Goal: Information Seeking & Learning: Learn about a topic

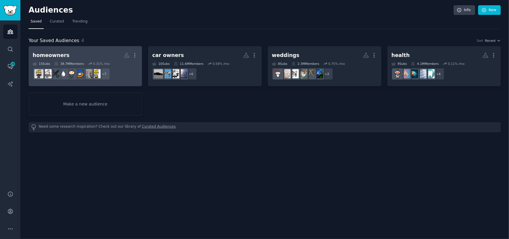
click at [82, 48] on link "homeowners More 15 Sub s 38.7M Members 0.31 % /mo + 7" at bounding box center [86, 66] width 114 height 40
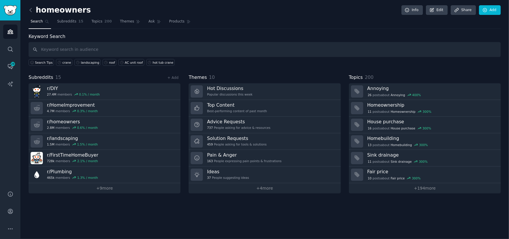
click at [128, 51] on input "text" at bounding box center [265, 49] width 473 height 15
type input "crane"
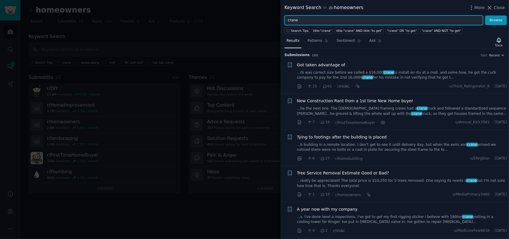
drag, startPoint x: 306, startPoint y: 20, endPoint x: 258, endPoint y: 26, distance: 48.5
click at [258, 26] on div "Keyword Search in homeowners More Close crane Browse Search Tips title:"crane" …" at bounding box center [254, 119] width 509 height 239
click at [486, 15] on button "Browse" at bounding box center [497, 20] width 22 height 10
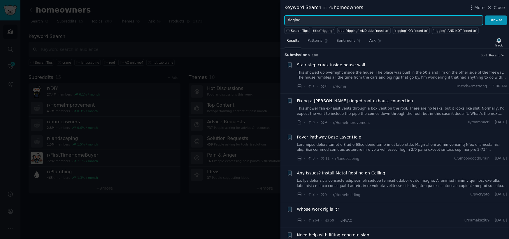
drag, startPoint x: 308, startPoint y: 18, endPoint x: 272, endPoint y: 25, distance: 36.2
click at [272, 25] on div "Keyword Search in homeowners More Close rigging Browse Search Tips title:"riggi…" at bounding box center [254, 119] width 509 height 239
click at [486, 15] on button "Browse" at bounding box center [497, 20] width 22 height 10
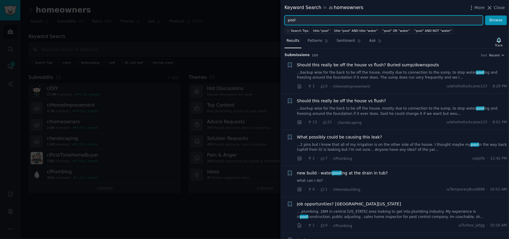
drag, startPoint x: 297, startPoint y: 20, endPoint x: 277, endPoint y: 31, distance: 23.1
click at [277, 31] on div "Keyword Search in homeowners More Close pool Browse Search Tips title:"pool" ti…" at bounding box center [254, 119] width 509 height 239
type input "roof"
click at [486, 15] on button "Browse" at bounding box center [497, 20] width 22 height 10
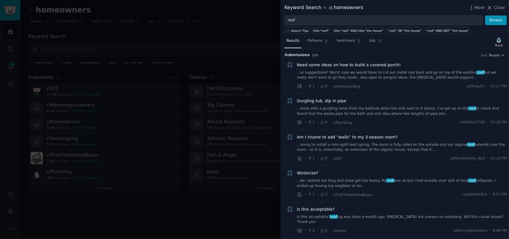
click at [330, 180] on link "...be i waited too long and snow got too heavy. My roof was ok but I had anxiet…" at bounding box center [402, 183] width 210 height 10
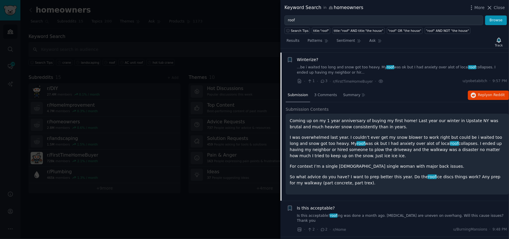
scroll to position [117, 0]
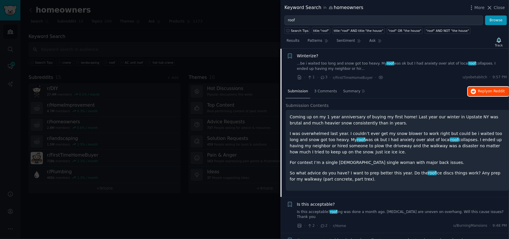
click at [476, 89] on icon "button" at bounding box center [473, 91] width 5 height 5
click at [206, 212] on div at bounding box center [254, 119] width 509 height 239
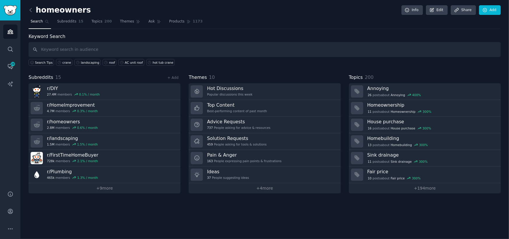
click at [38, 13] on h2 "homeowners" at bounding box center [60, 10] width 62 height 9
click at [30, 10] on icon at bounding box center [31, 10] width 2 height 4
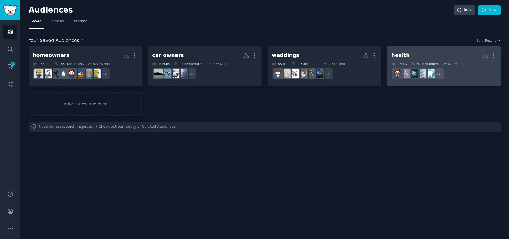
click at [423, 51] on h2 "health More" at bounding box center [444, 55] width 105 height 10
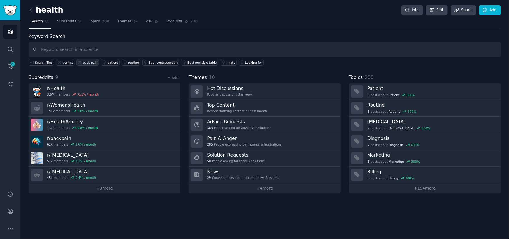
click at [83, 62] on div "back pain" at bounding box center [90, 62] width 15 height 4
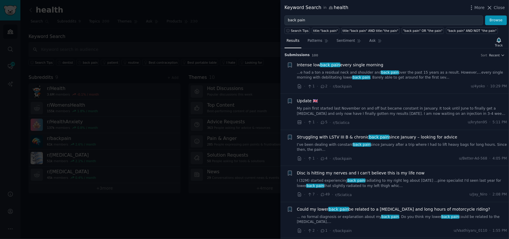
click at [402, 70] on link "...e had a ton a residual neck and shoulder and back pain over the past 15 year…" at bounding box center [402, 75] width 210 height 10
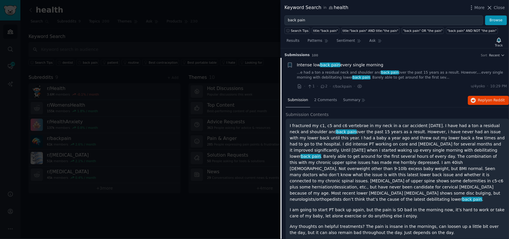
scroll to position [9, 0]
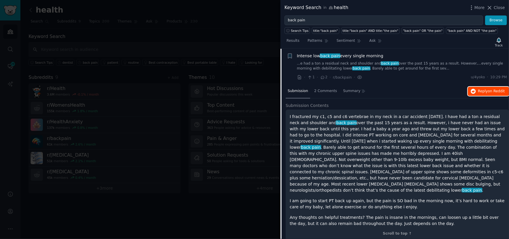
click at [486, 89] on span "Reply on Reddit" at bounding box center [492, 91] width 27 height 5
drag, startPoint x: 494, startPoint y: 6, endPoint x: 488, endPoint y: 9, distance: 7.2
click at [493, 5] on icon at bounding box center [490, 8] width 6 height 6
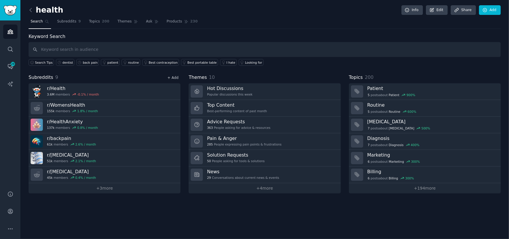
click at [175, 77] on link "+ Add" at bounding box center [172, 78] width 11 height 4
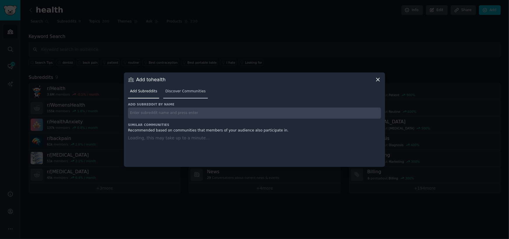
click at [182, 92] on span "Discover Communities" at bounding box center [185, 91] width 40 height 5
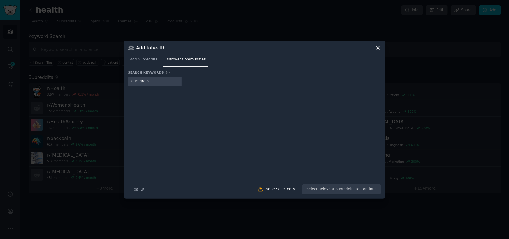
type input "migraine"
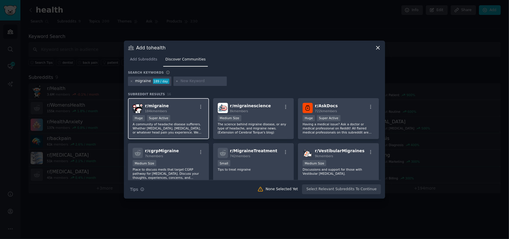
click at [178, 127] on p "A community of headache disease sufferers. Whether [MEDICAL_DATA], [MEDICAL_DAT…" at bounding box center [169, 128] width 72 height 12
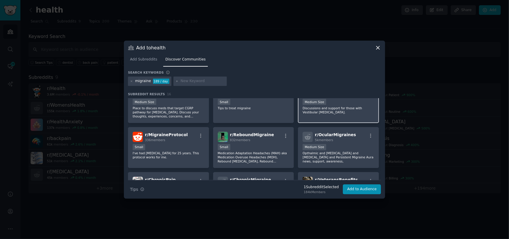
scroll to position [88, 0]
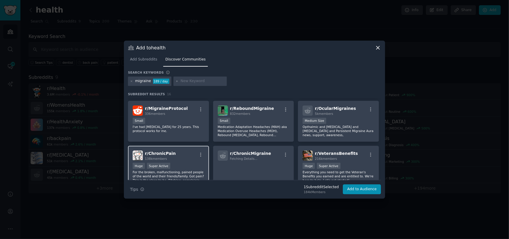
click at [192, 156] on div "r/ ChronicPain 138k members" at bounding box center [169, 155] width 72 height 10
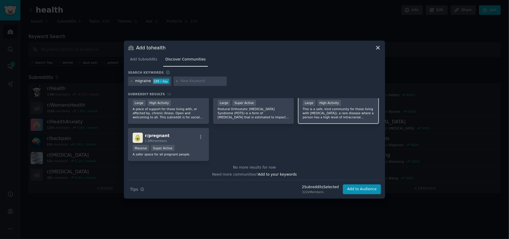
scroll to position [196, 0]
click at [367, 189] on button "Add to Audience" at bounding box center [362, 189] width 38 height 10
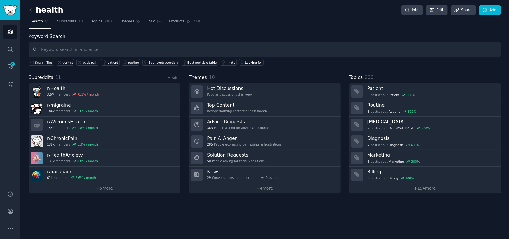
click at [34, 10] on link at bounding box center [32, 10] width 7 height 9
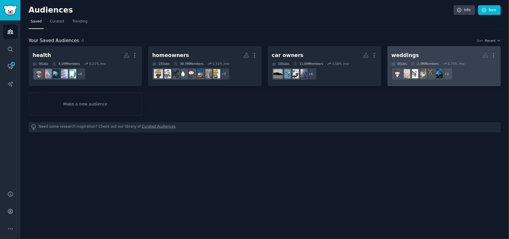
click at [406, 49] on link "weddings More 8 Sub s 2.3M Members 0.75 % /mo + 2" at bounding box center [445, 66] width 114 height 40
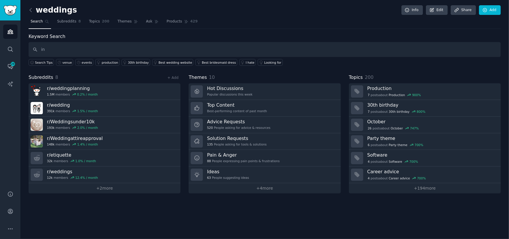
type input "i"
click at [62, 60] on div "venue" at bounding box center [66, 62] width 9 height 4
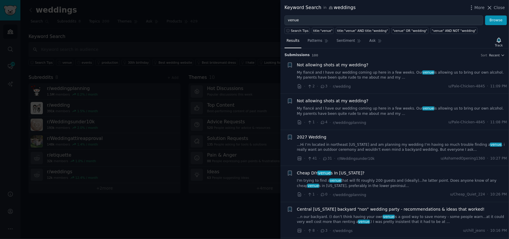
click at [382, 146] on link "...Hi I’m located in northeast [US_STATE] and am planning my wedding I’m having…" at bounding box center [402, 147] width 210 height 10
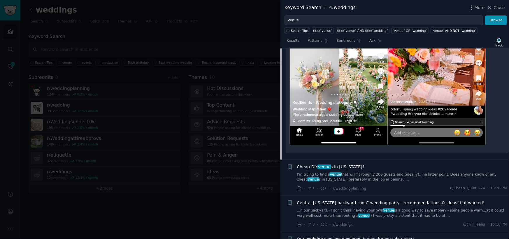
scroll to position [321, 0]
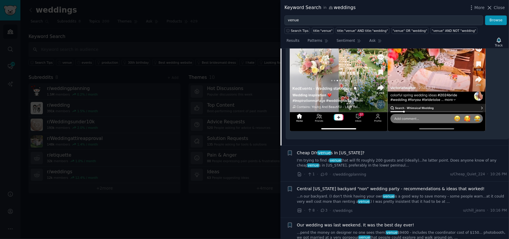
click at [361, 194] on link "...n our backyard. (I don’t think having your own venue is a good way to save m…" at bounding box center [402, 199] width 210 height 10
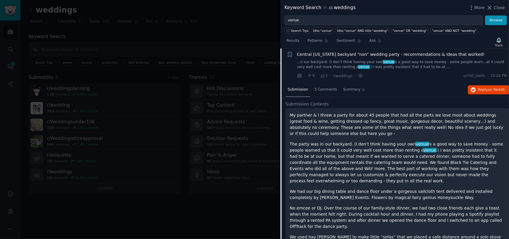
scroll to position [153, 0]
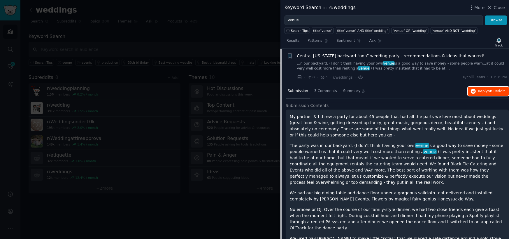
click at [483, 90] on span "Reply on Reddit" at bounding box center [492, 91] width 27 height 5
click at [246, 13] on div at bounding box center [254, 119] width 509 height 239
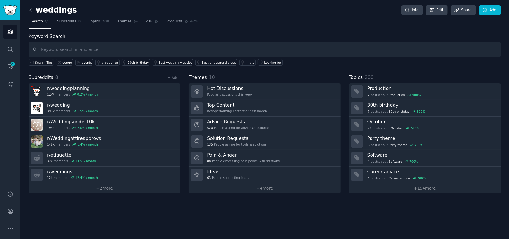
click at [32, 8] on icon at bounding box center [31, 10] width 6 height 6
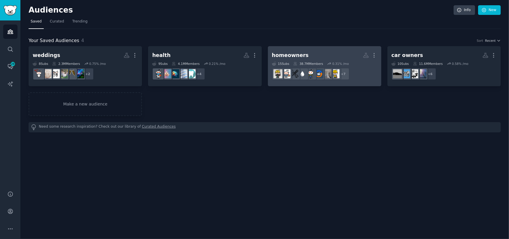
click at [311, 53] on h2 "homeowners More" at bounding box center [324, 55] width 105 height 10
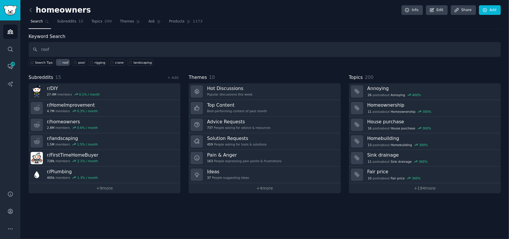
type input "roof"
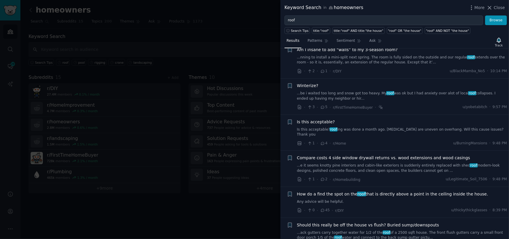
scroll to position [88, 0]
click at [369, 131] on link "Is this acceptable? roof ing was done a month ago. [MEDICAL_DATA] are uneven on…" at bounding box center [402, 132] width 210 height 10
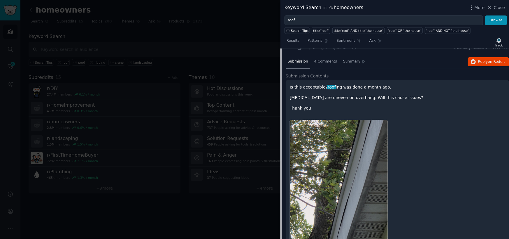
scroll to position [182, 0]
click at [480, 60] on span "Reply on Reddit" at bounding box center [492, 62] width 27 height 5
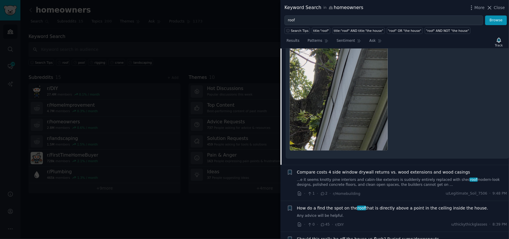
scroll to position [328, 0]
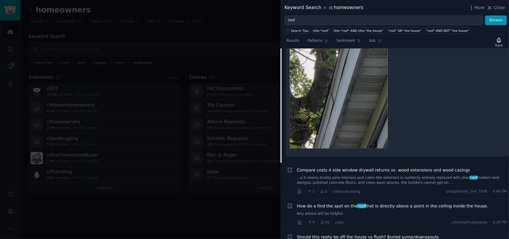
click at [405, 203] on span "How do a find the spot on the roof that is directly above a point in the ceilin…" at bounding box center [392, 206] width 191 height 6
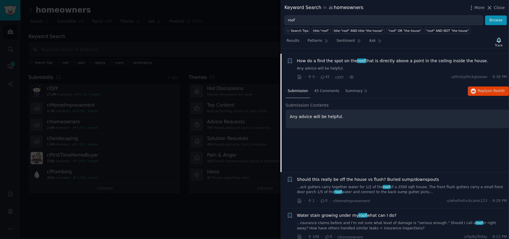
scroll to position [220, 0]
click at [484, 89] on span "Reply on Reddit" at bounding box center [492, 91] width 27 height 5
click at [495, 6] on button "Close" at bounding box center [496, 8] width 18 height 6
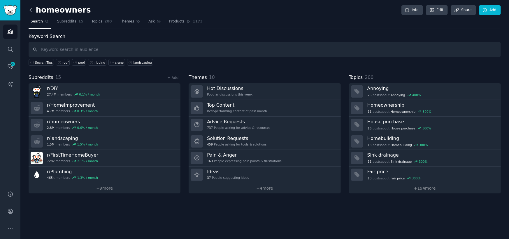
click at [33, 8] on icon at bounding box center [31, 10] width 6 height 6
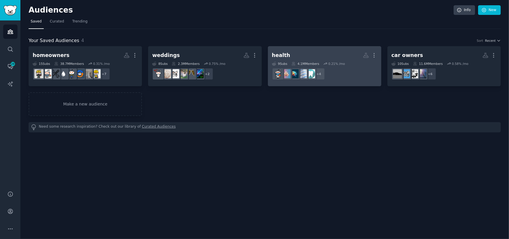
click at [339, 50] on h2 "health More" at bounding box center [324, 55] width 105 height 10
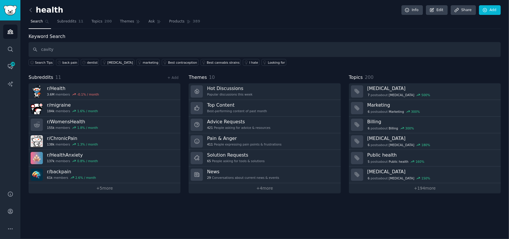
type input "cavity"
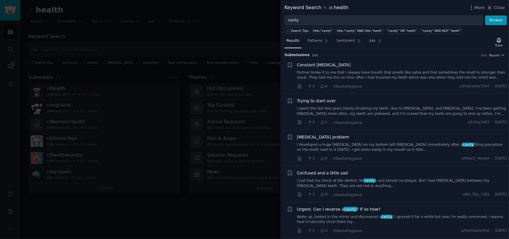
click at [378, 72] on link "Partner broke it to me that I always have breath that smells like salsa and tha…" at bounding box center [402, 75] width 210 height 10
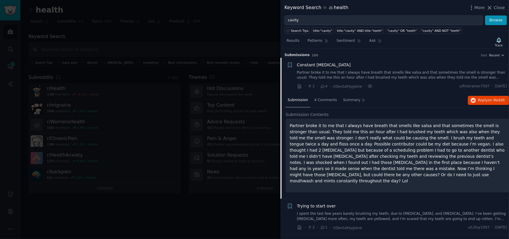
scroll to position [9, 0]
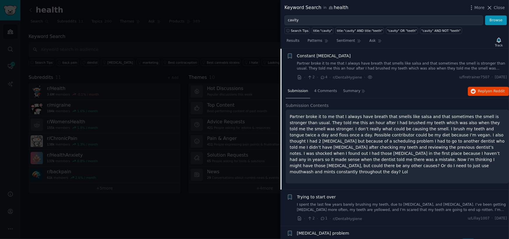
click at [483, 96] on div "Submission 4 Comments Summary Reply on Reddit" at bounding box center [398, 91] width 224 height 14
click at [483, 90] on span "Reply on Reddit" at bounding box center [492, 91] width 27 height 5
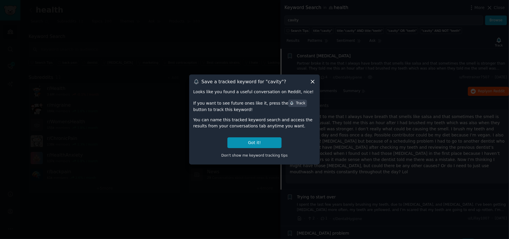
click at [315, 82] on icon at bounding box center [313, 81] width 6 height 6
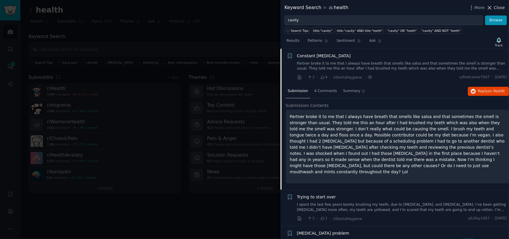
click at [493, 5] on icon at bounding box center [490, 8] width 6 height 6
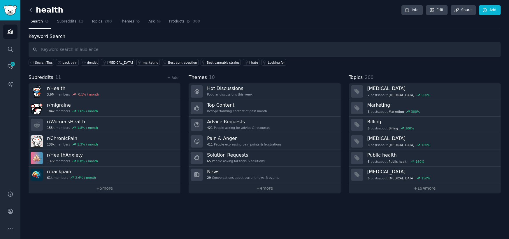
click at [32, 8] on icon at bounding box center [31, 10] width 6 height 6
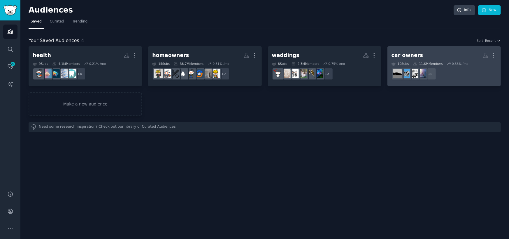
click at [423, 59] on h2 "car owners More" at bounding box center [444, 55] width 105 height 10
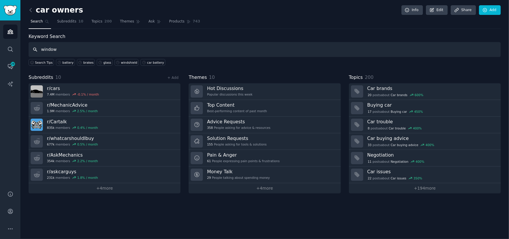
type input "window"
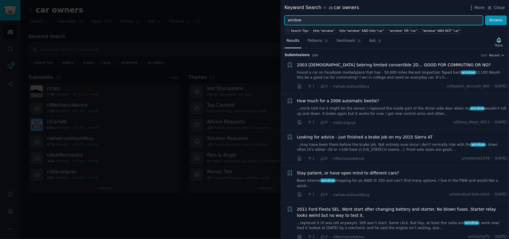
drag, startPoint x: 315, startPoint y: 22, endPoint x: 259, endPoint y: 24, distance: 56.3
click at [259, 24] on div "Keyword Search in car owners More Close window Browse Search Tips title:"window…" at bounding box center [254, 119] width 509 height 239
type input "wind"
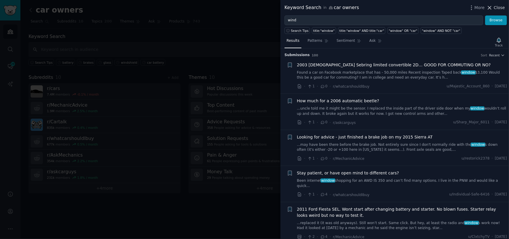
click at [499, 6] on span "Close" at bounding box center [499, 8] width 11 height 6
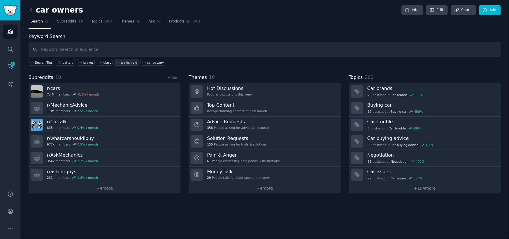
click at [123, 60] on div "windshield" at bounding box center [129, 62] width 16 height 4
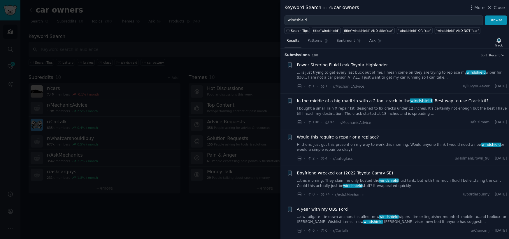
click at [345, 107] on link "I bought a small rain X repair kit, designed to fix cracks under 12 inches. It'…" at bounding box center [402, 111] width 210 height 10
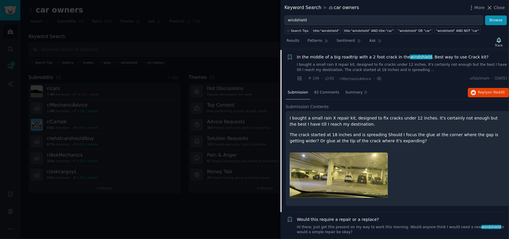
scroll to position [45, 0]
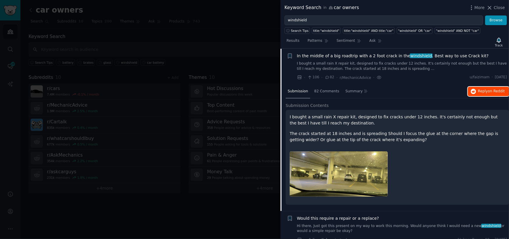
click at [476, 89] on icon "button" at bounding box center [473, 91] width 5 height 5
